Goal: Task Accomplishment & Management: Use online tool/utility

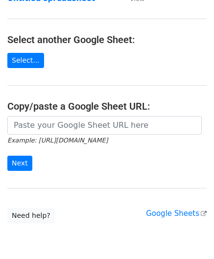
scroll to position [98, 0]
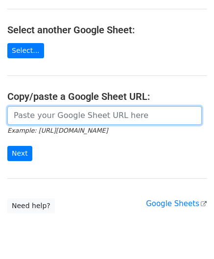
drag, startPoint x: 53, startPoint y: 118, endPoint x: 57, endPoint y: 114, distance: 5.5
click at [53, 118] on input "url" at bounding box center [104, 115] width 194 height 19
paste input "https://docs.google.com/spreadsheets/d/1LAYeREfiDq40fOaPJe2N3DFNw78kEMx72rb2R1F…"
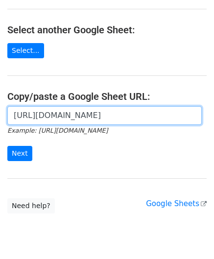
scroll to position [0, 212]
type input "https://docs.google.com/spreadsheets/d/1LAYeREfiDq40fOaPJe2N3DFNw78kEMx72rb2R1F…"
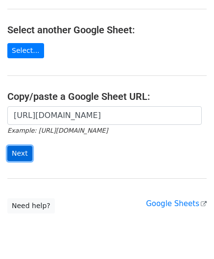
click at [21, 151] on input "Next" at bounding box center [19, 153] width 25 height 15
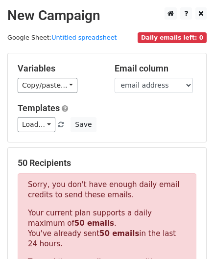
scroll to position [331, 0]
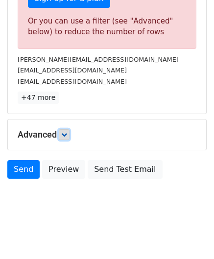
click at [70, 131] on link at bounding box center [64, 134] width 11 height 11
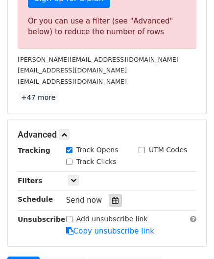
click at [112, 197] on icon at bounding box center [115, 200] width 6 height 7
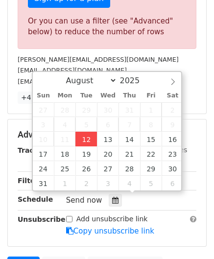
type input "[DATE] 12:00"
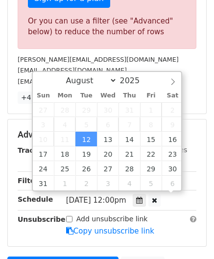
scroll to position [0, 0]
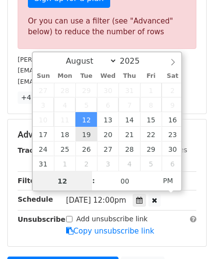
paste input "4"
type input "4"
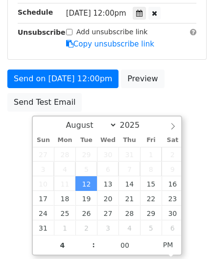
type input "[DATE] 16:00"
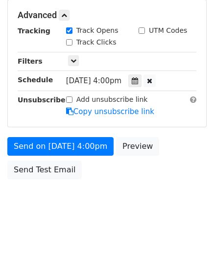
scroll to position [449, 0]
